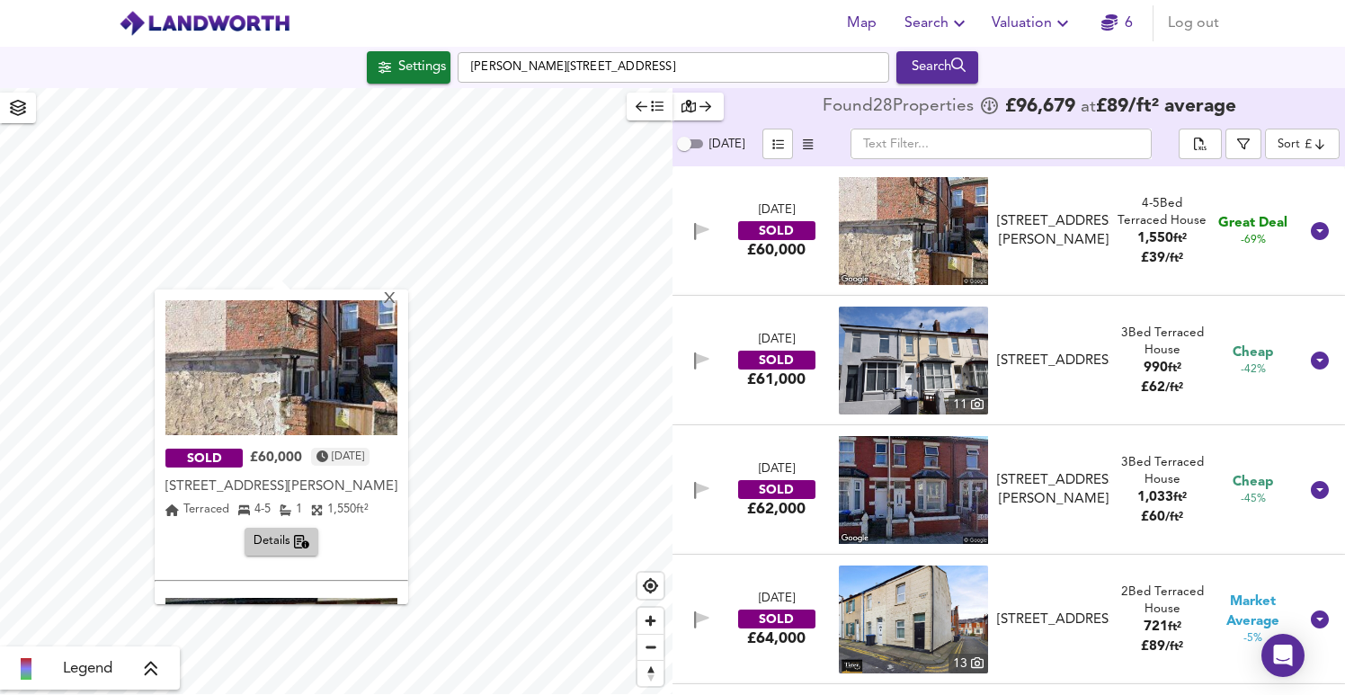
click at [1045, 22] on span "Valuation" at bounding box center [1033, 23] width 82 height 25
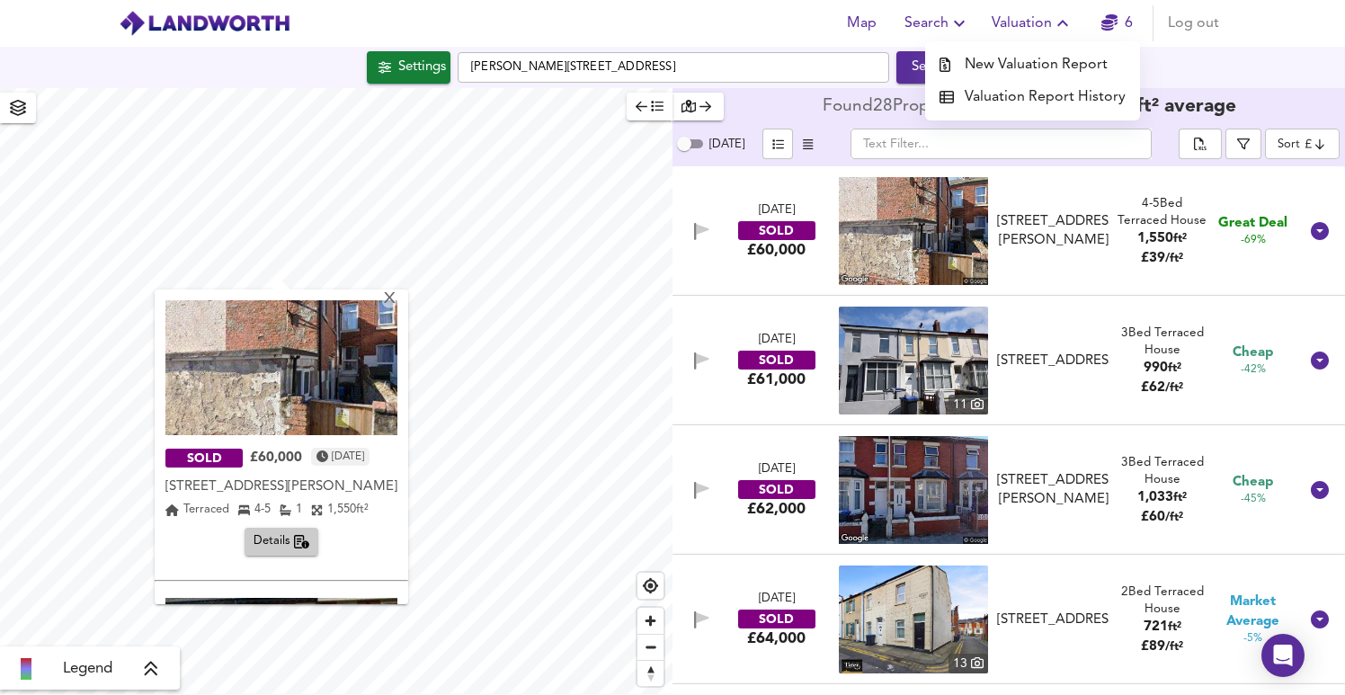
click at [1063, 92] on li "Valuation Report History" at bounding box center [1032, 97] width 215 height 32
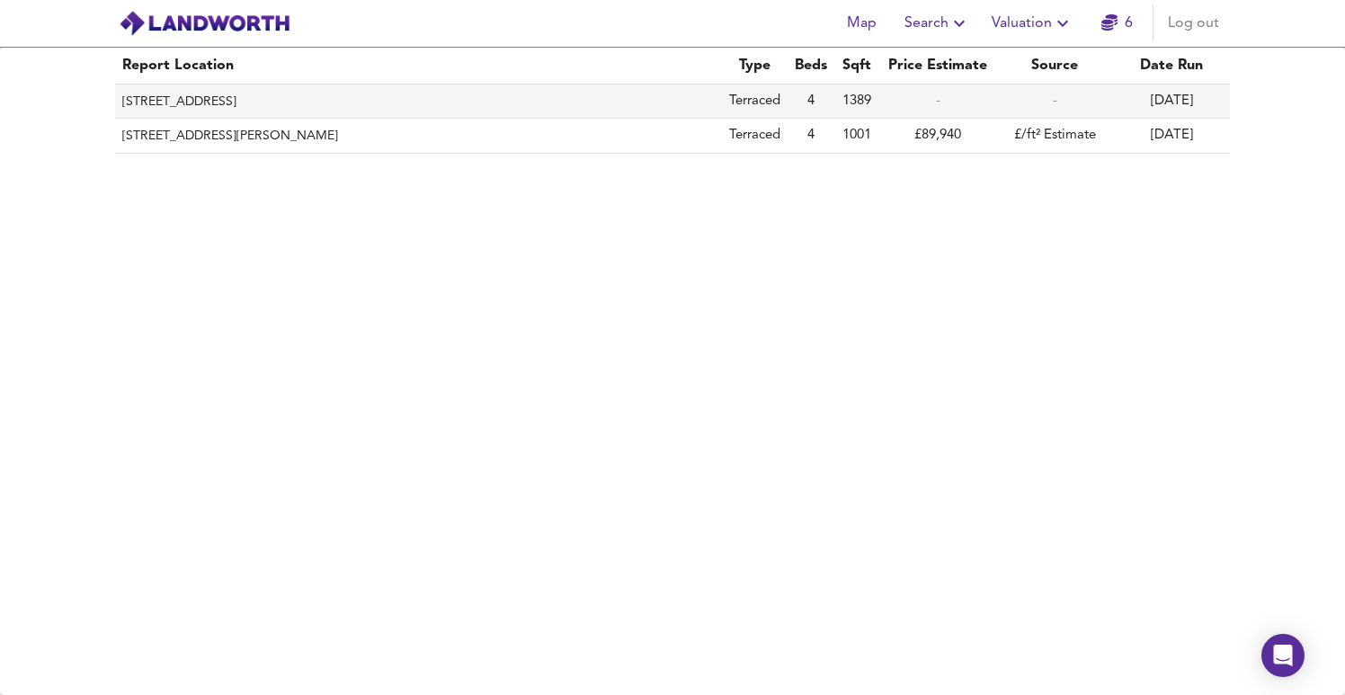
click at [314, 99] on th "[STREET_ADDRESS]" at bounding box center [418, 102] width 607 height 34
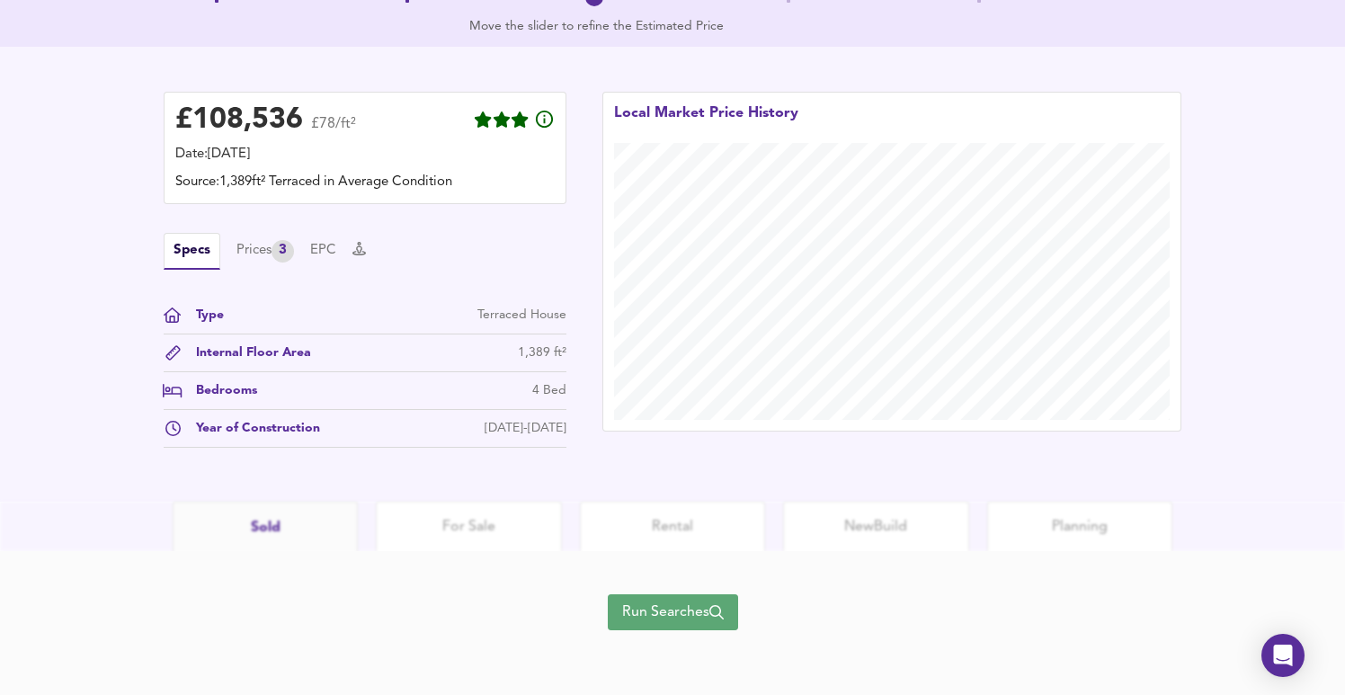
click at [680, 616] on span "Run Searches" at bounding box center [673, 612] width 102 height 25
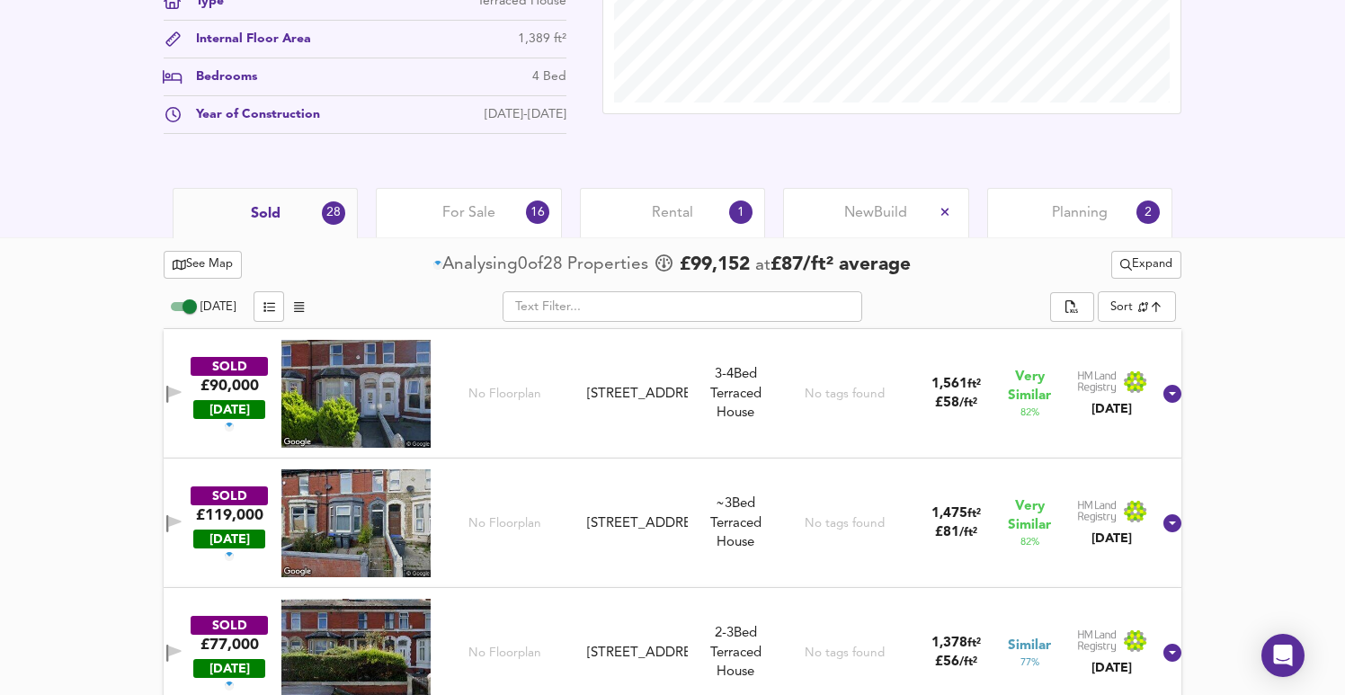
scroll to position [707, 0]
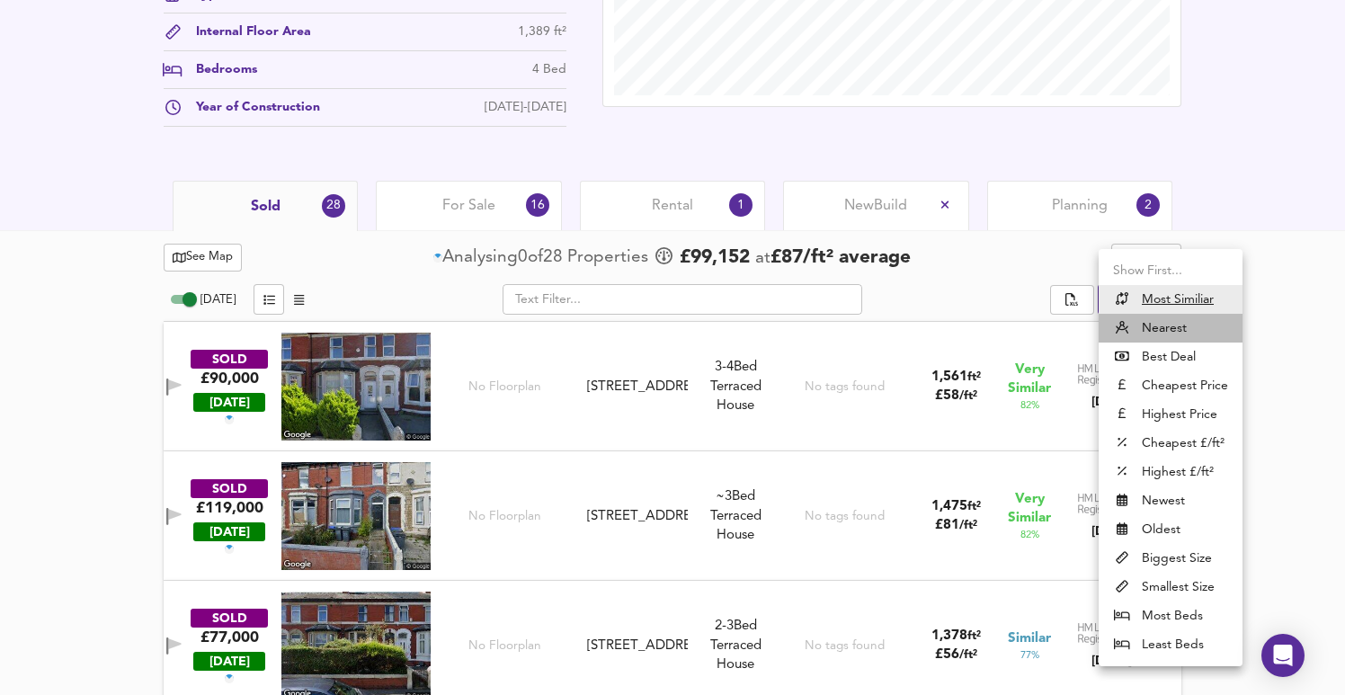
click at [1172, 330] on li "Nearest" at bounding box center [1171, 328] width 144 height 29
type input "distancetocenter"
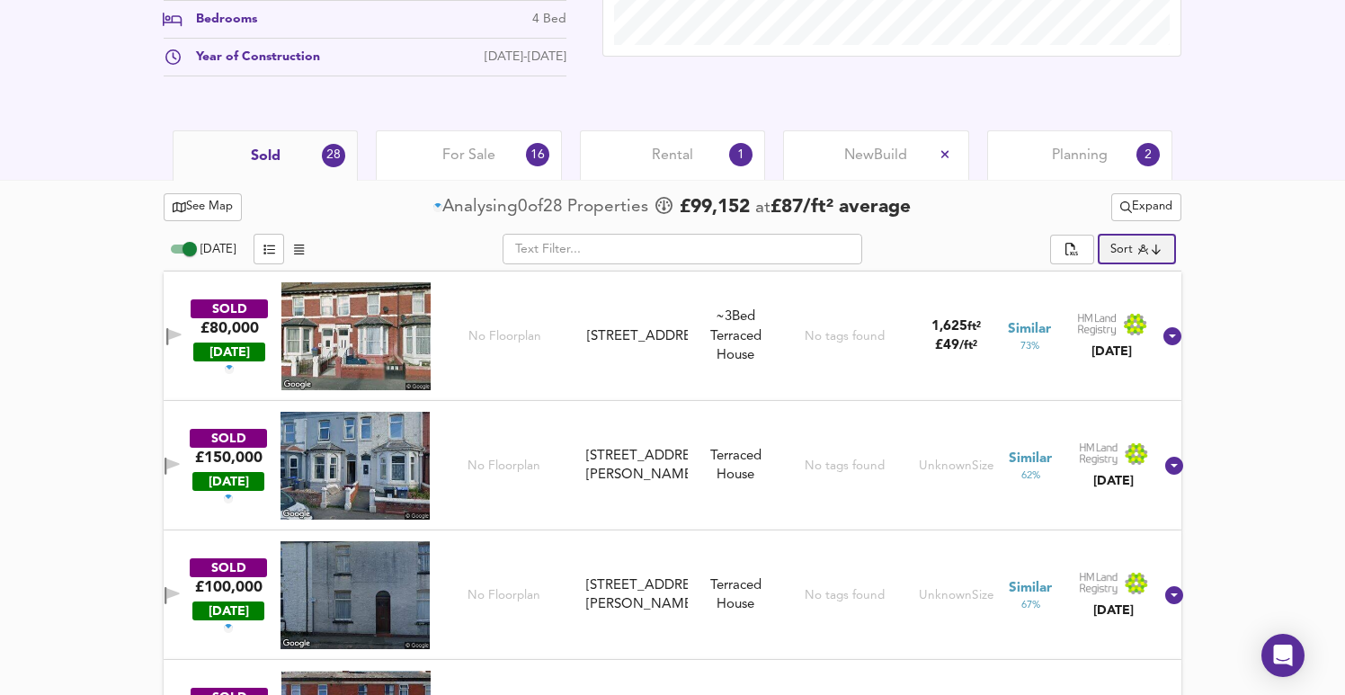
scroll to position [771, 0]
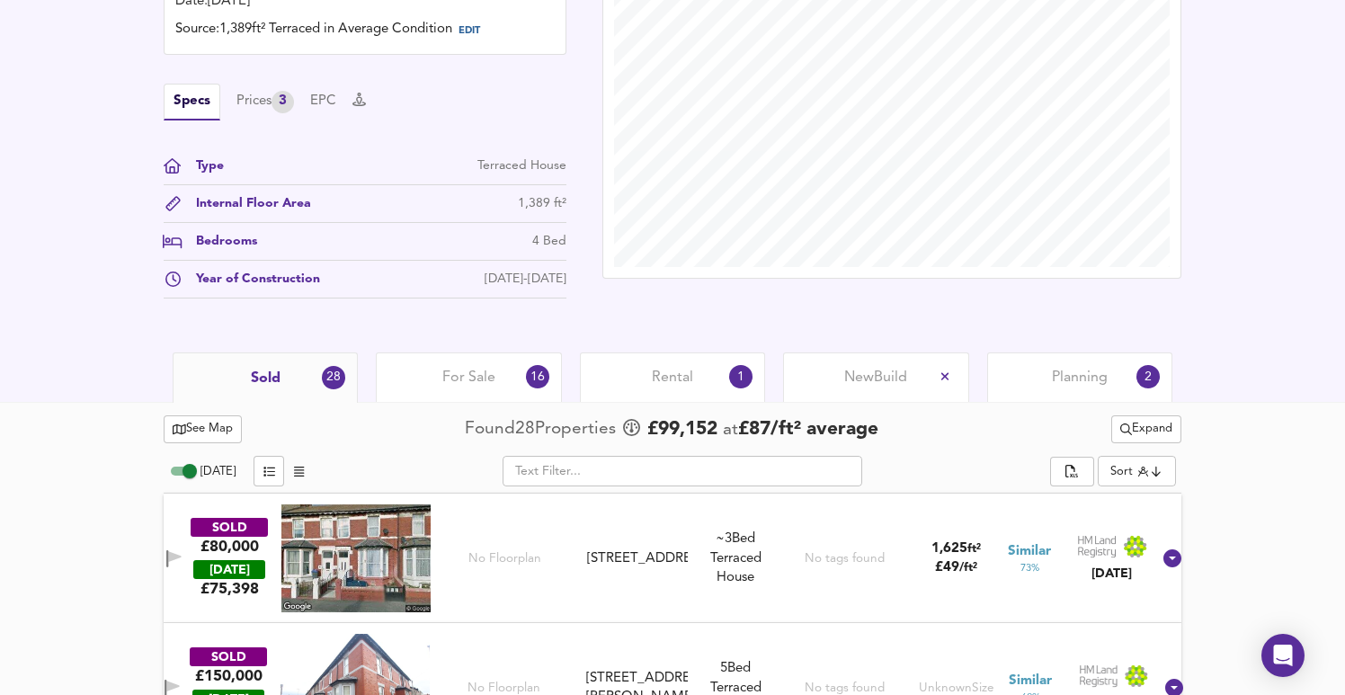
scroll to position [532, 0]
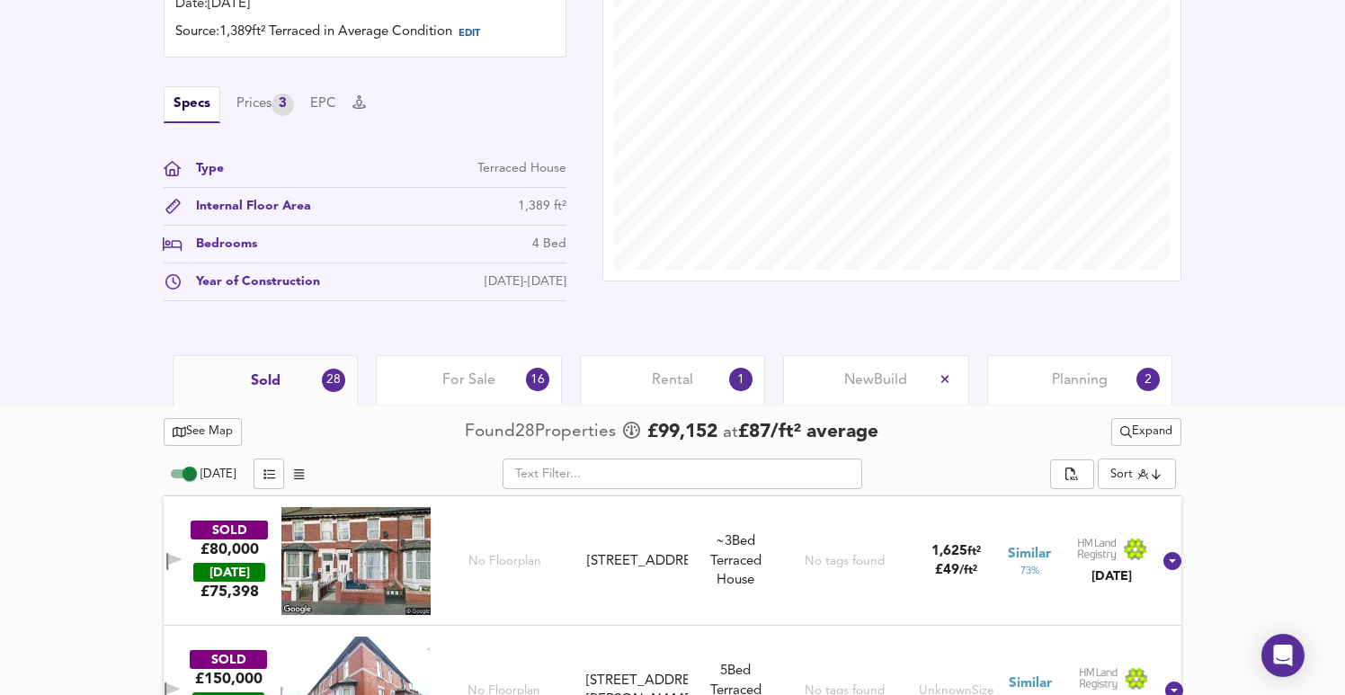
click at [511, 392] on div "For Sale 16" at bounding box center [468, 379] width 185 height 49
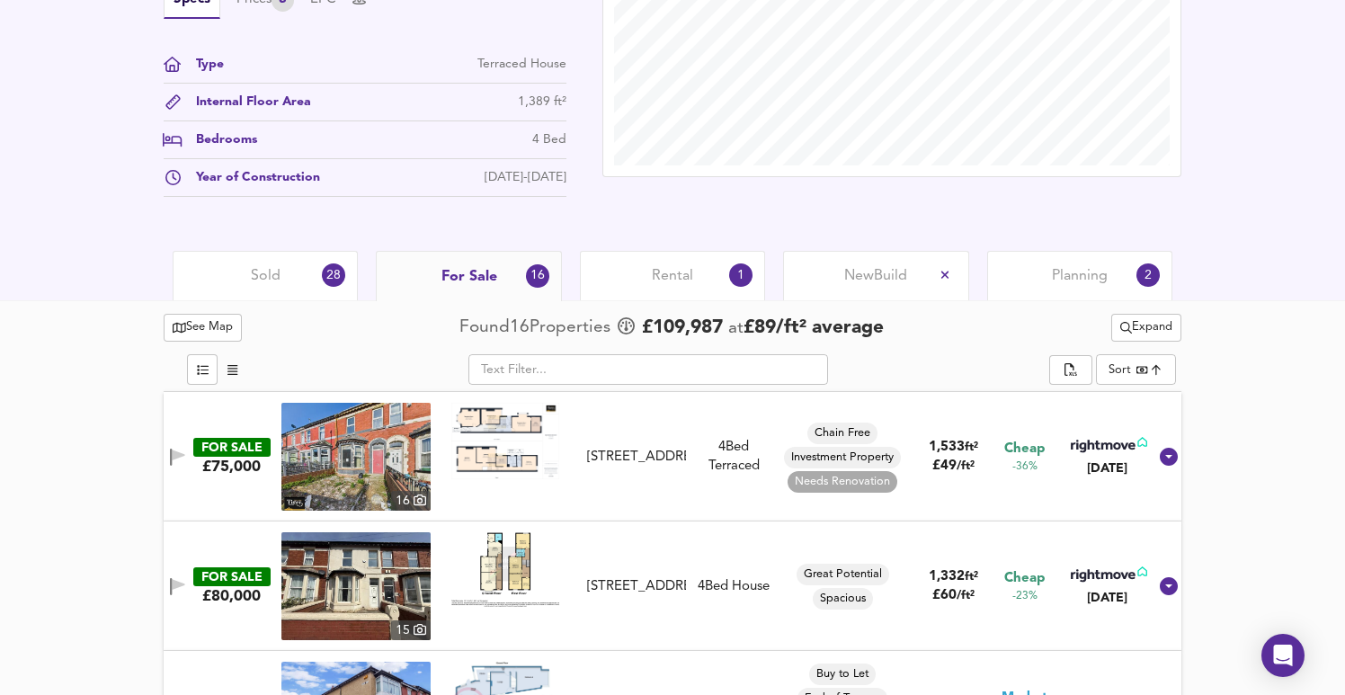
scroll to position [622, 0]
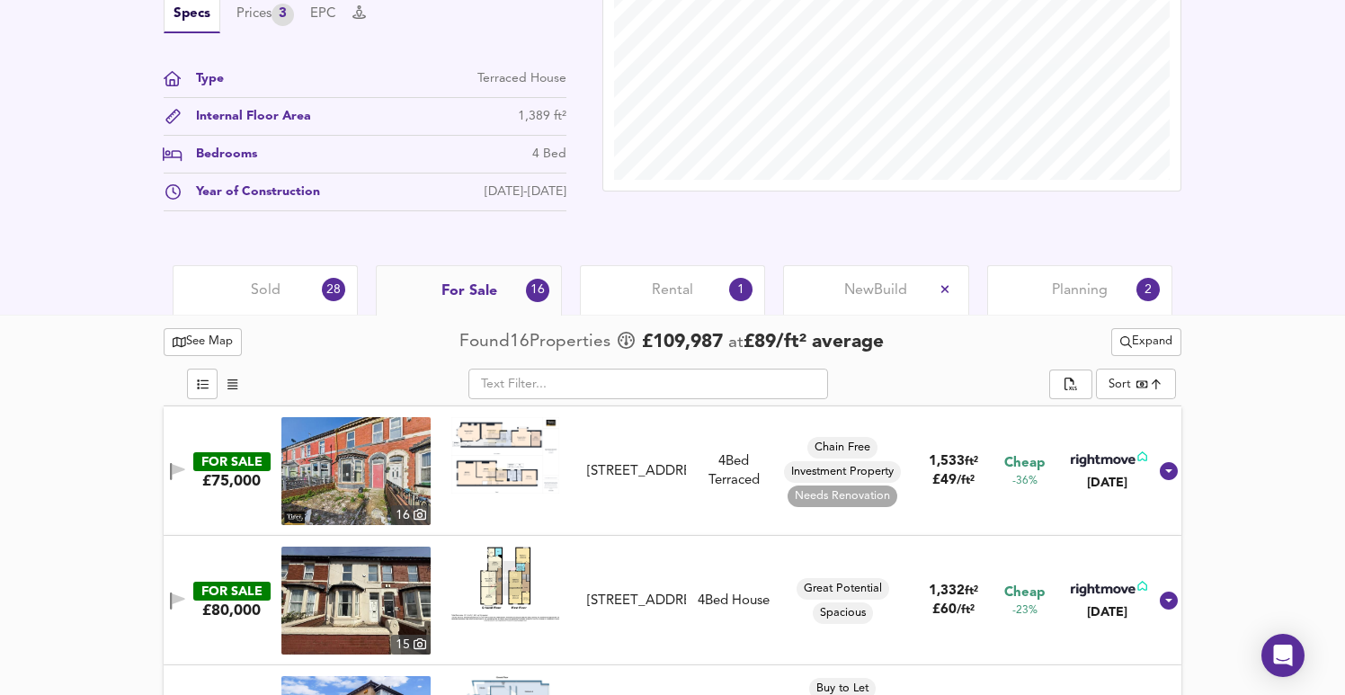
click at [646, 289] on div "Rental 1" at bounding box center [672, 289] width 185 height 49
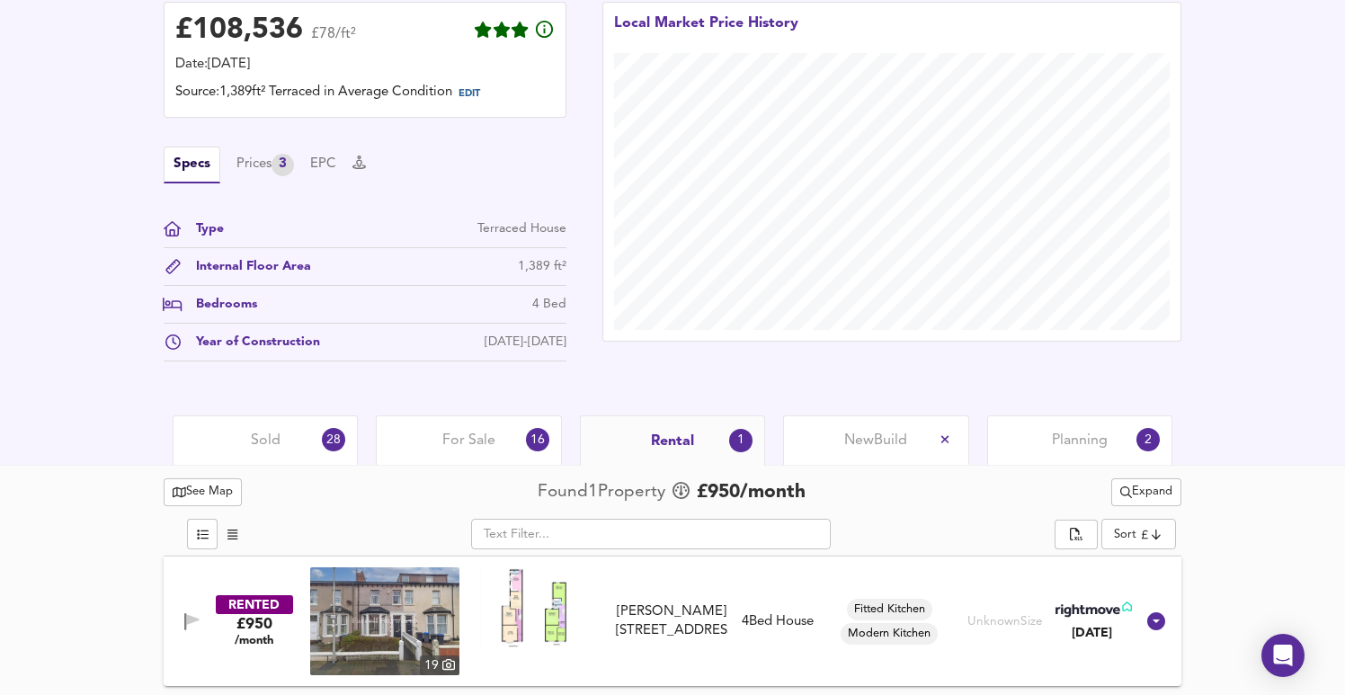
scroll to position [472, 0]
click at [1113, 440] on div "Planning 2" at bounding box center [1079, 439] width 185 height 49
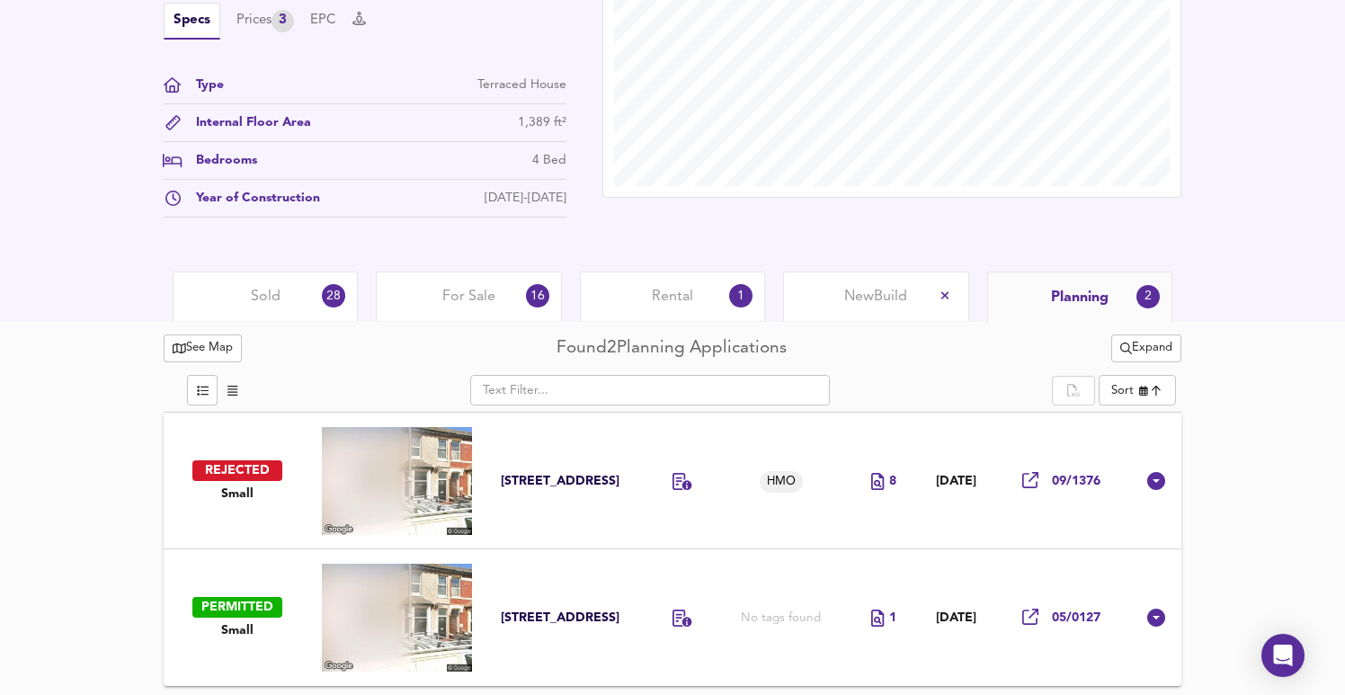
scroll to position [616, 0]
click at [673, 618] on icon at bounding box center [683, 618] width 20 height 17
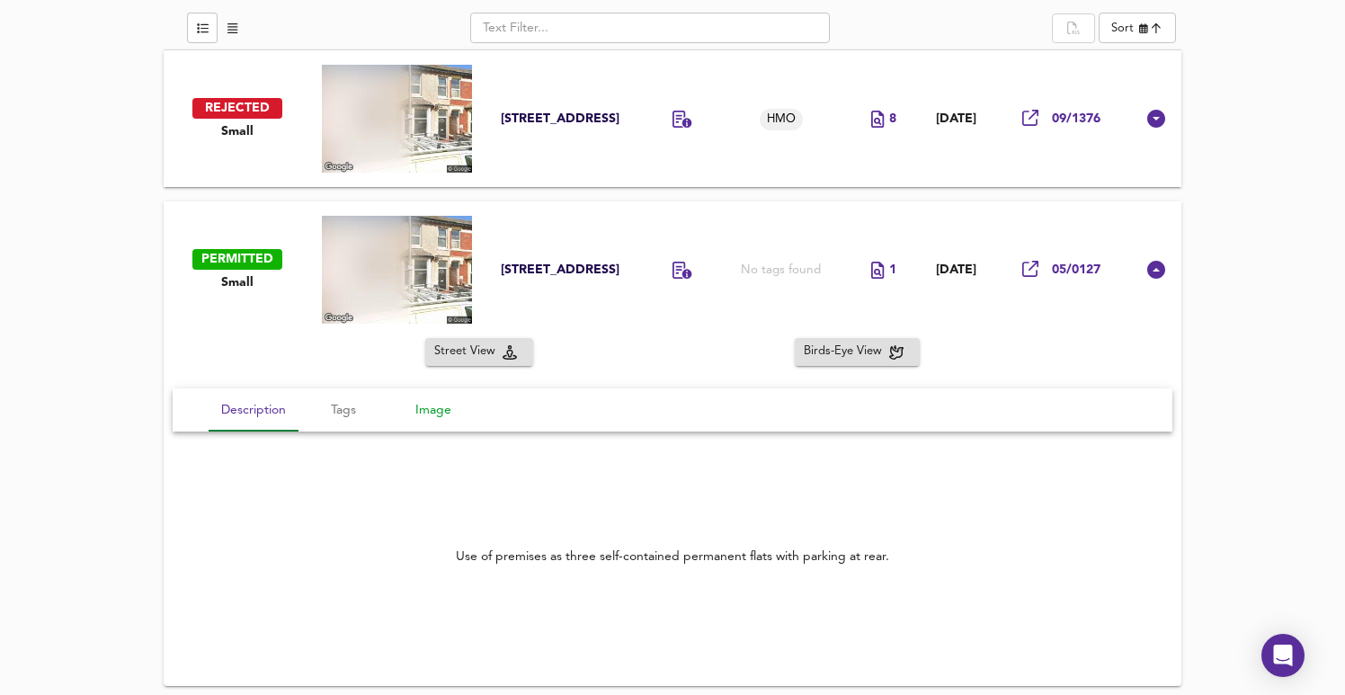
scroll to position [977, 0]
click at [367, 413] on span "Tags" at bounding box center [343, 411] width 68 height 22
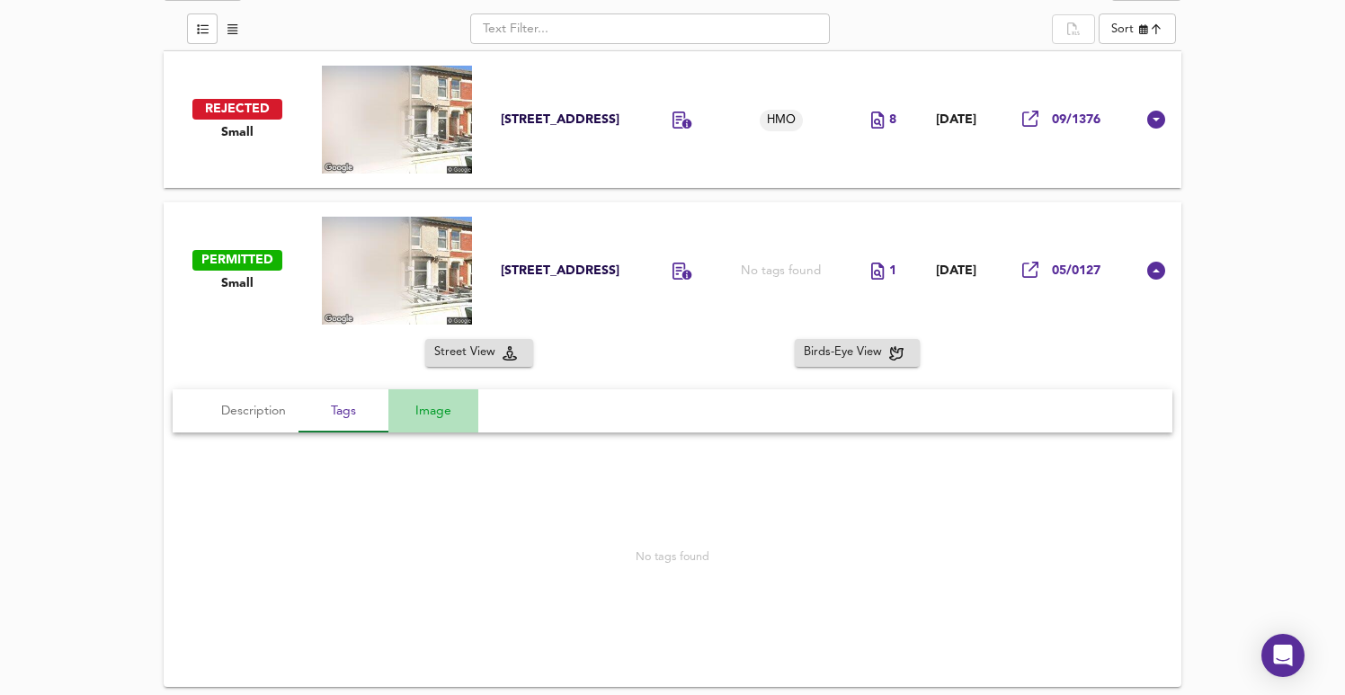
click at [432, 415] on span "Image" at bounding box center [433, 411] width 68 height 22
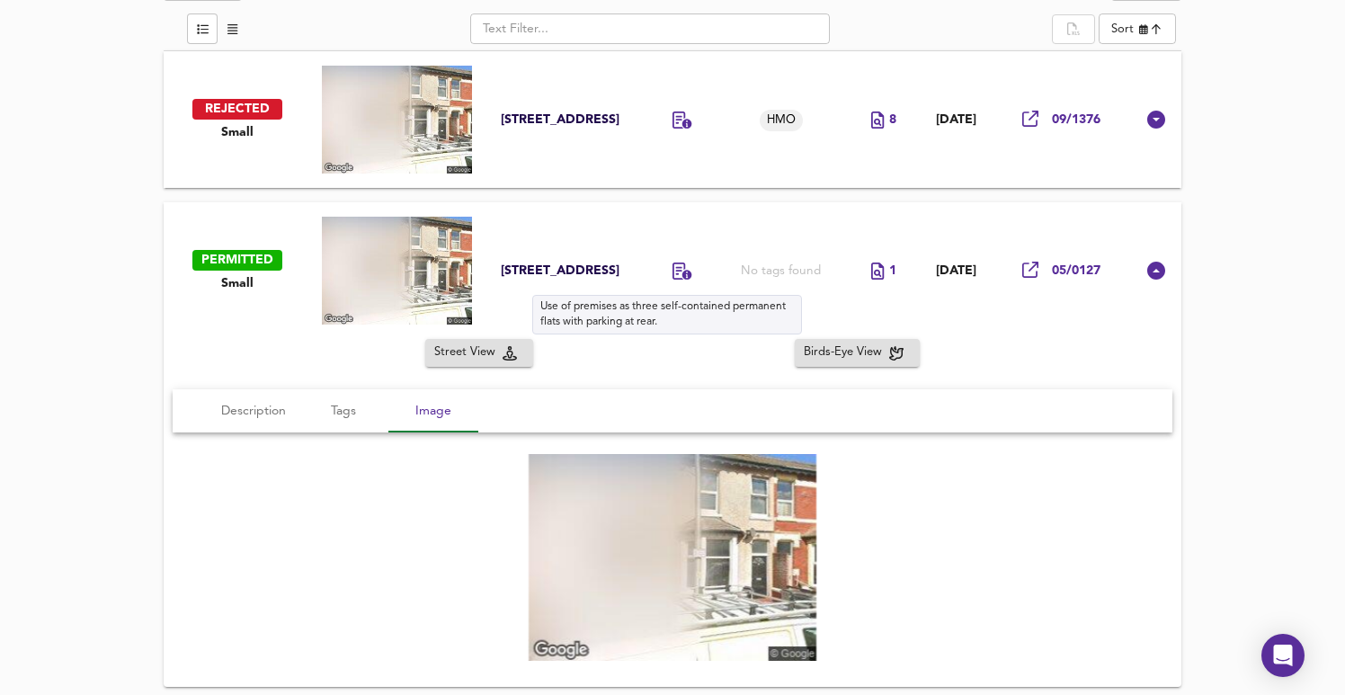
click at [673, 273] on icon at bounding box center [683, 271] width 20 height 17
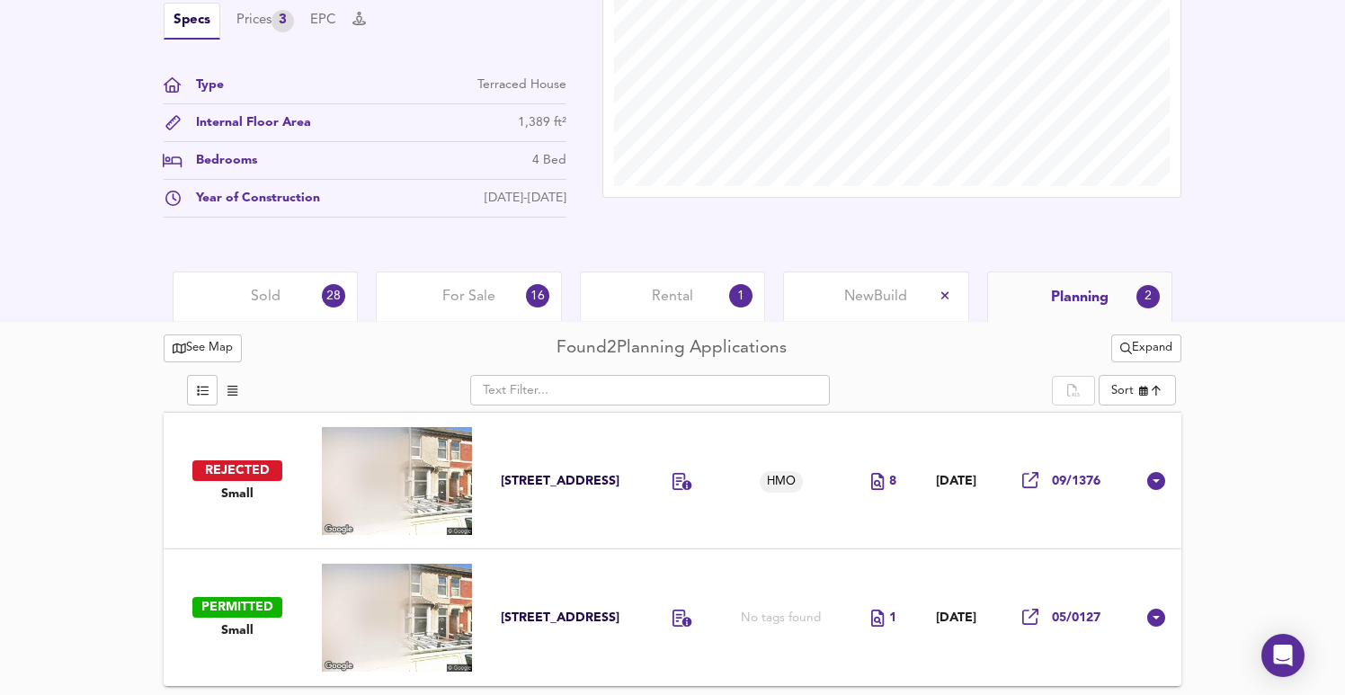
click at [655, 636] on td at bounding box center [689, 617] width 87 height 137
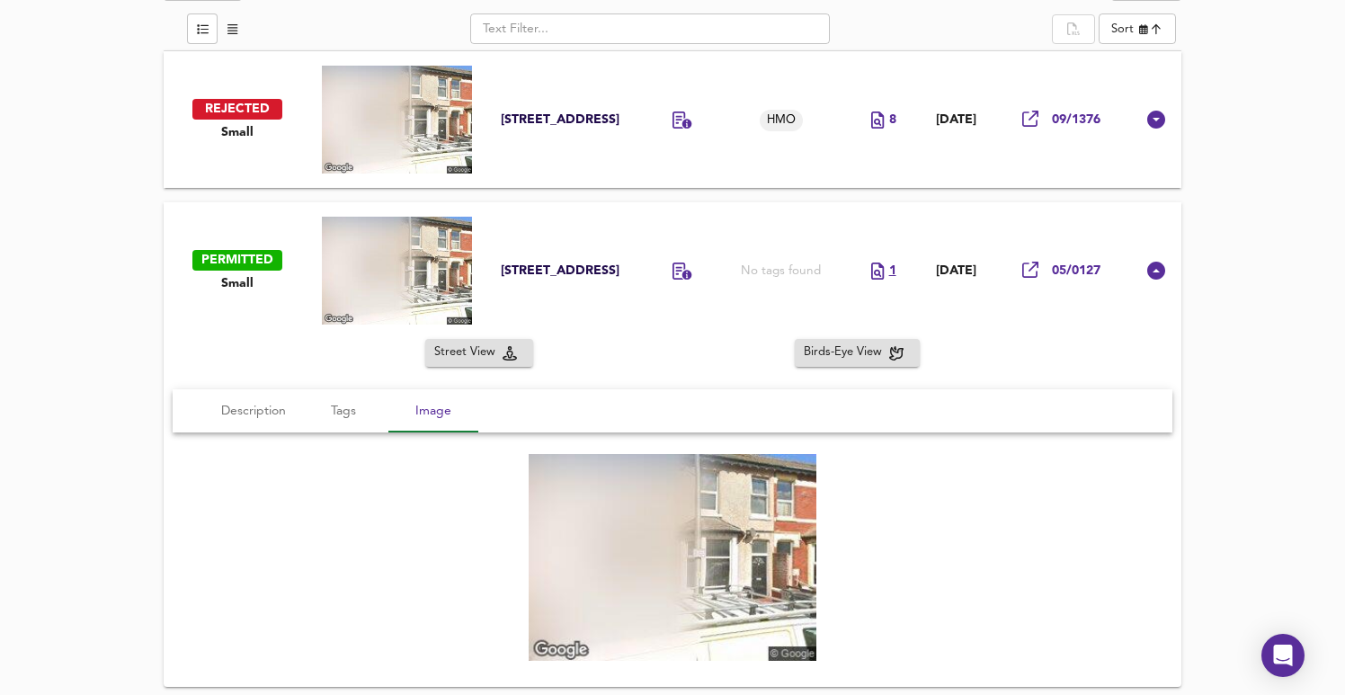
click at [871, 271] on icon at bounding box center [877, 271] width 13 height 17
